Goal: Browse casually: Explore the website without a specific task or goal

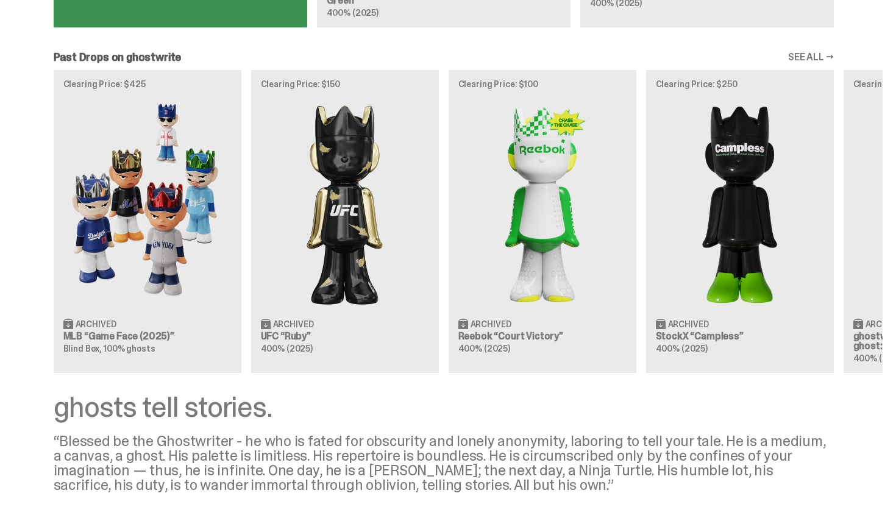
click at [84, 205] on div "Clearing Price: $425 Archived MLB “Game Face (2025)” Blind Box, 100% ghosts Cle…" at bounding box center [444, 221] width 878 height 302
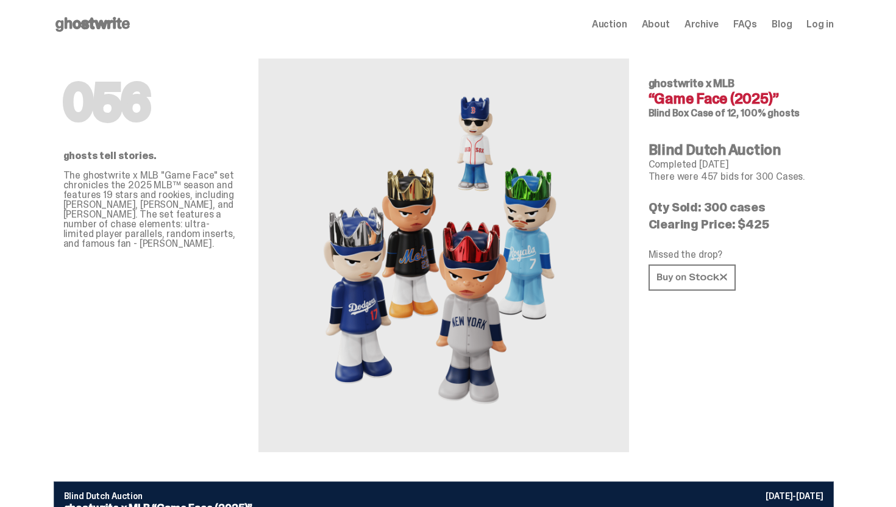
click at [692, 24] on div "Auction About Archive FAQs Blog Log in" at bounding box center [713, 24] width 242 height 15
click at [714, 27] on span "Archive" at bounding box center [702, 25] width 34 height 10
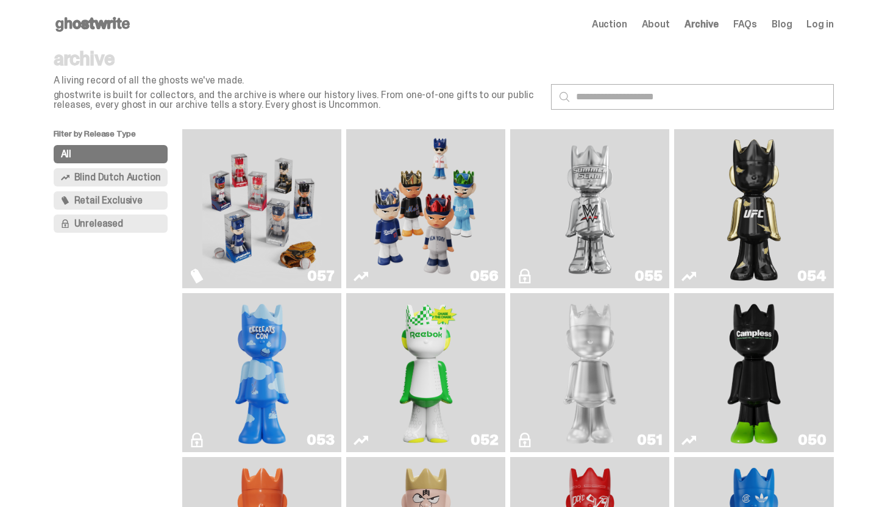
click at [273, 216] on img "Game Face (2025)" at bounding box center [261, 208] width 119 height 149
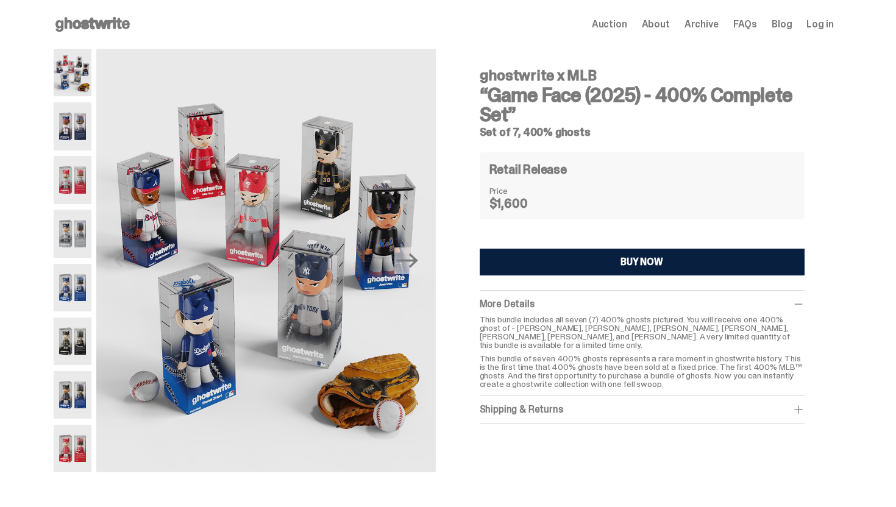
click at [84, 182] on img at bounding box center [73, 180] width 38 height 48
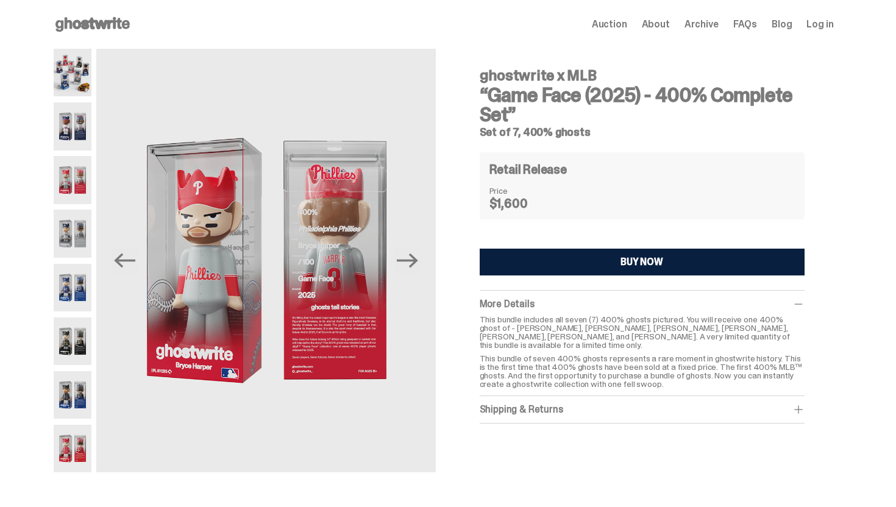
click at [80, 126] on img at bounding box center [73, 126] width 38 height 48
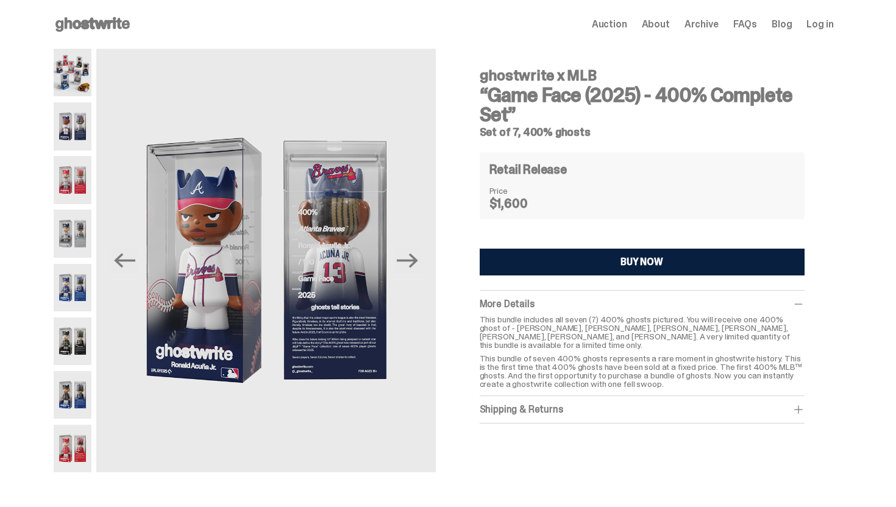
click at [80, 344] on img at bounding box center [73, 342] width 38 height 48
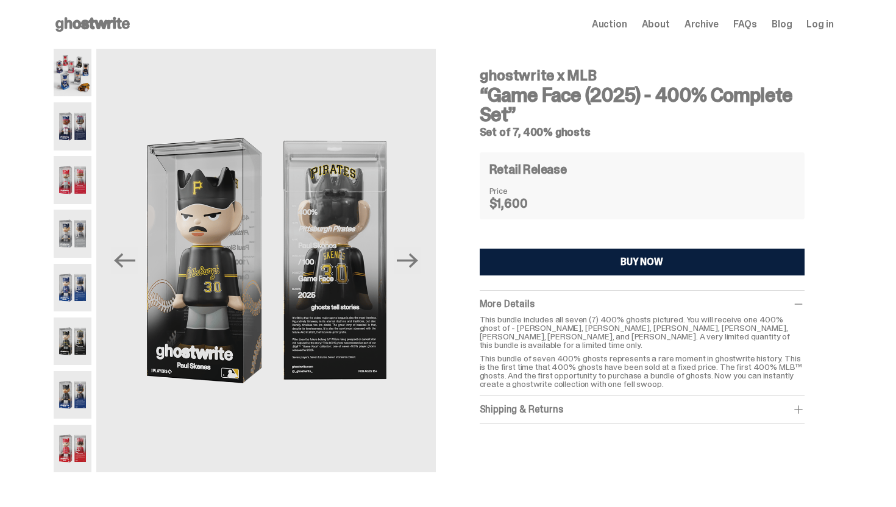
click at [84, 385] on img at bounding box center [73, 395] width 38 height 48
